Goal: Task Accomplishment & Management: Manage account settings

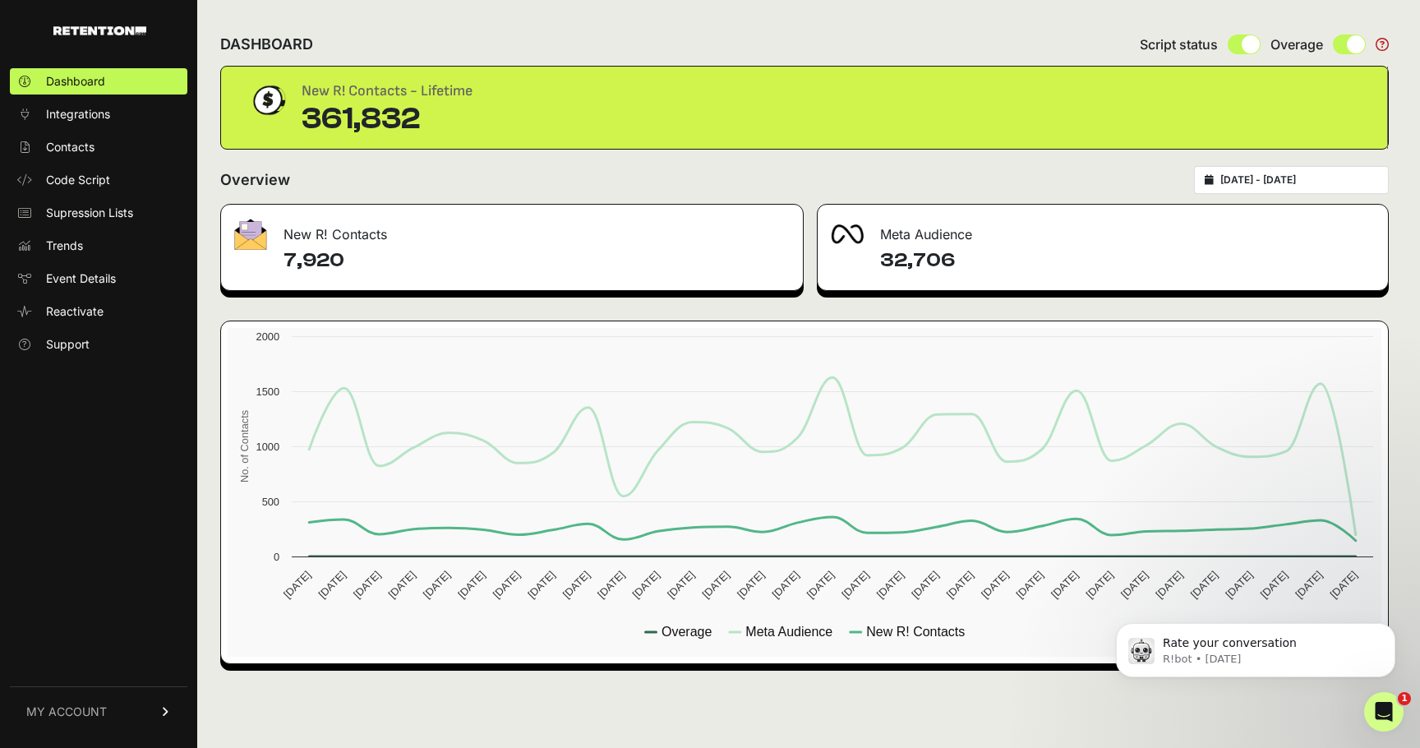
click at [788, 187] on div "Overview [DATE] - [DATE]" at bounding box center [804, 180] width 1169 height 28
click at [100, 113] on span "Integrations" at bounding box center [78, 114] width 64 height 16
click at [102, 115] on span "Integrations" at bounding box center [78, 114] width 64 height 16
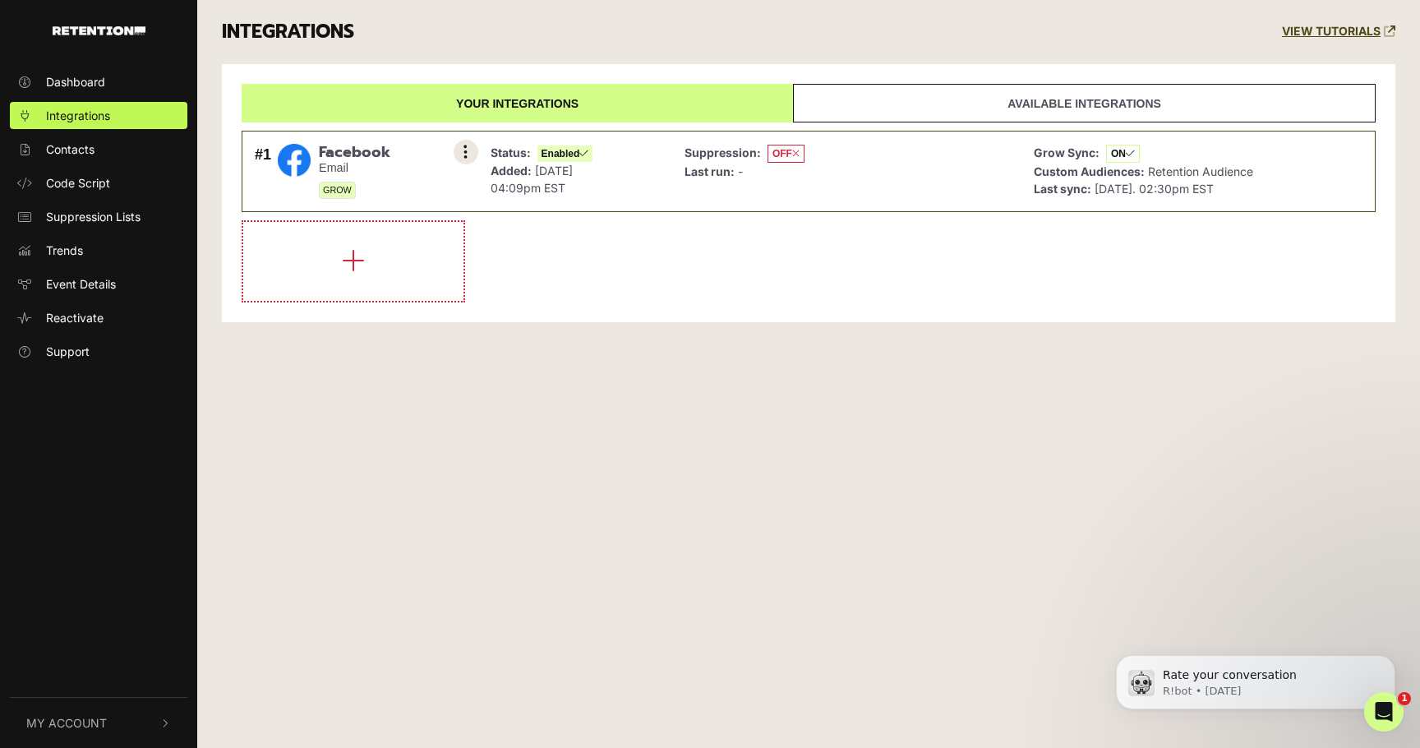
click at [468, 147] on button at bounding box center [466, 152] width 25 height 25
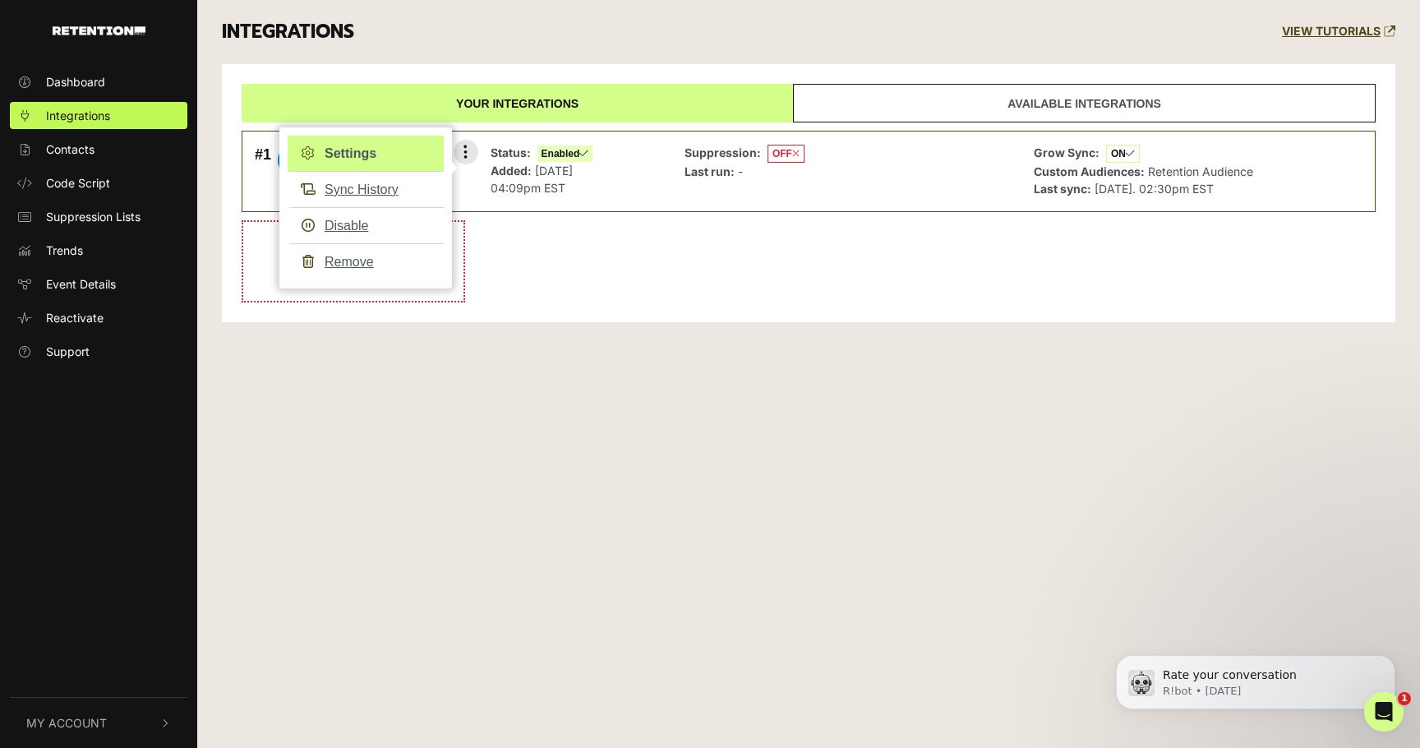
click at [404, 161] on link "Settings" at bounding box center [366, 154] width 156 height 36
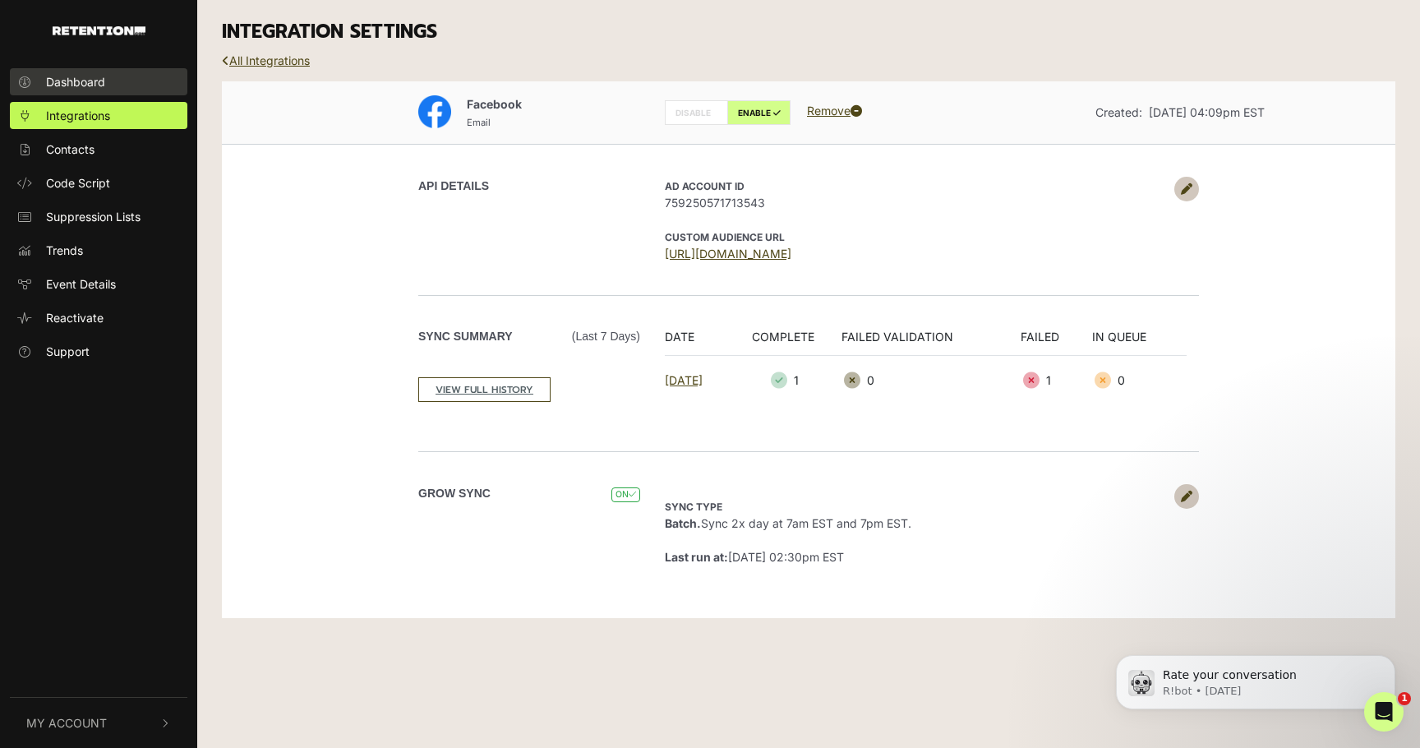
click at [96, 88] on span "Dashboard" at bounding box center [75, 81] width 59 height 17
